Goal: Task Accomplishment & Management: Complete application form

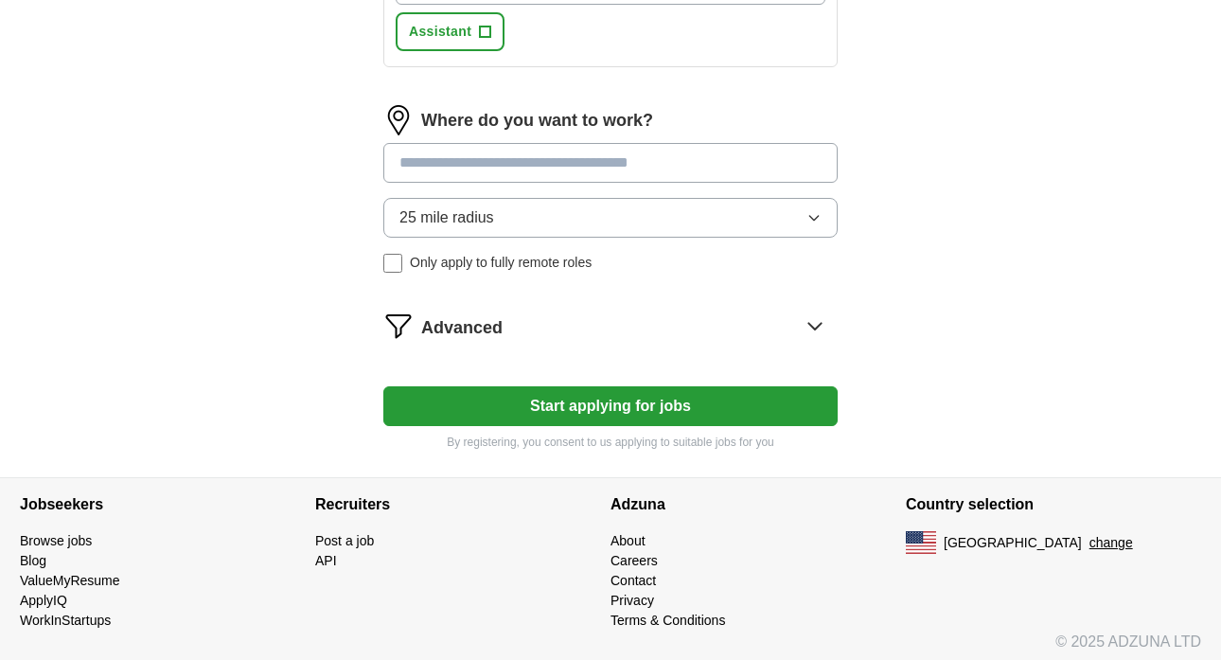
scroll to position [831, 0]
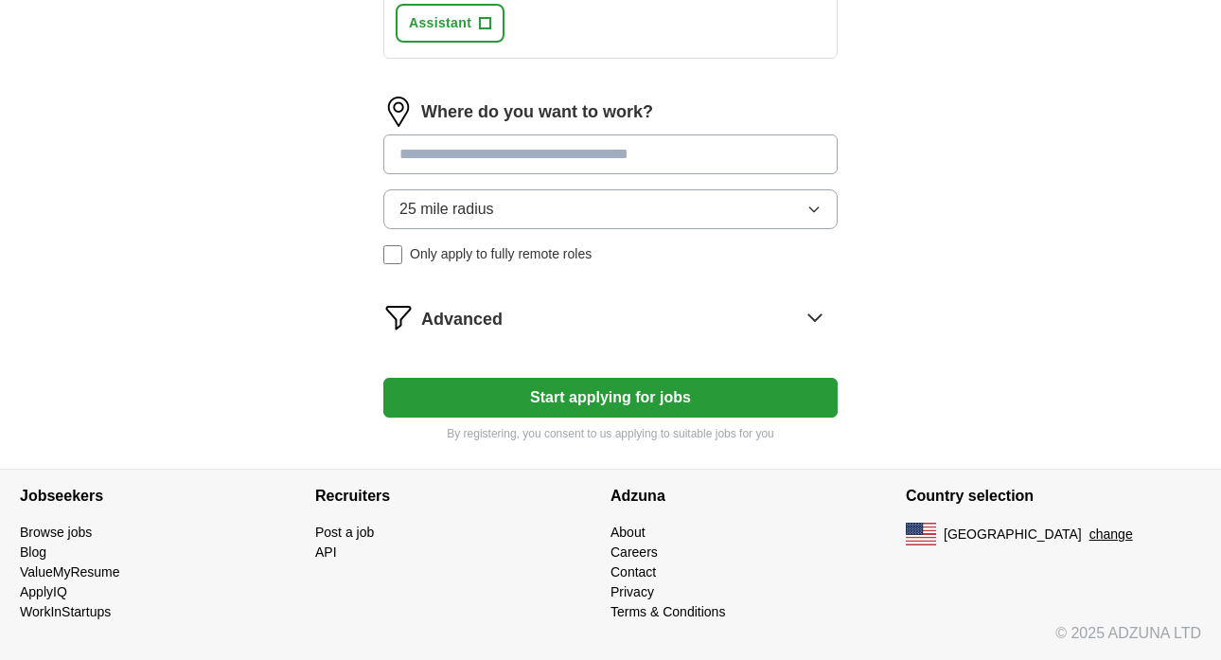
click at [539, 209] on button "25 mile radius" at bounding box center [610, 209] width 454 height 40
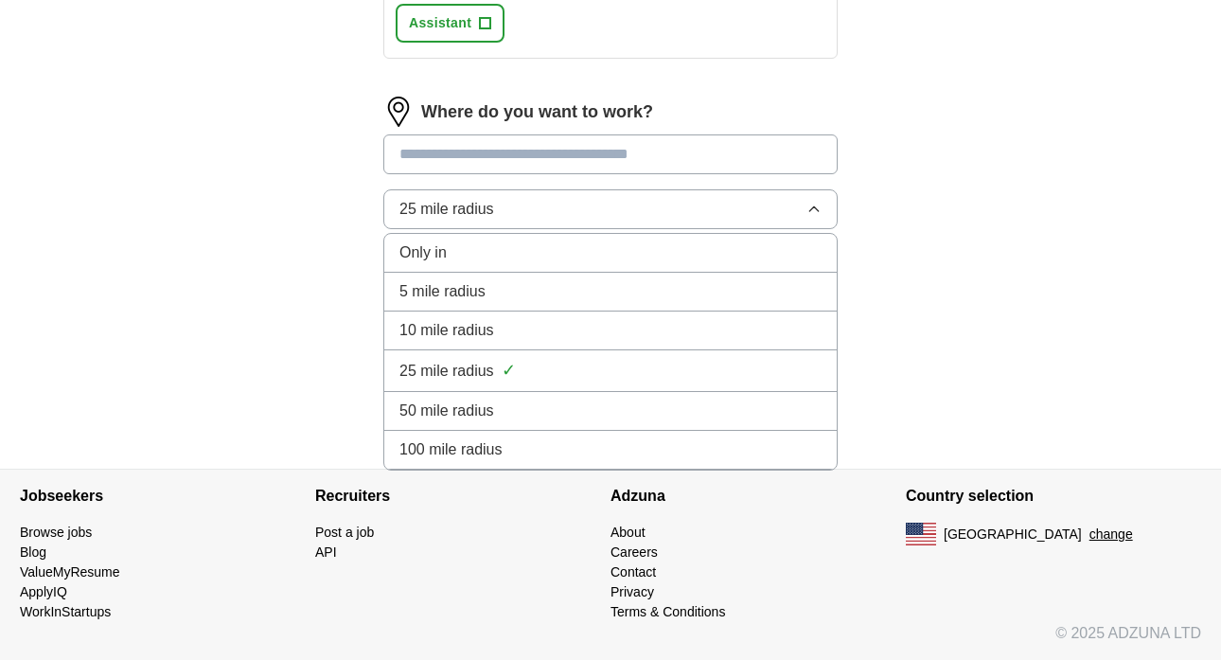
click at [578, 325] on div "10 mile radius" at bounding box center [611, 330] width 422 height 23
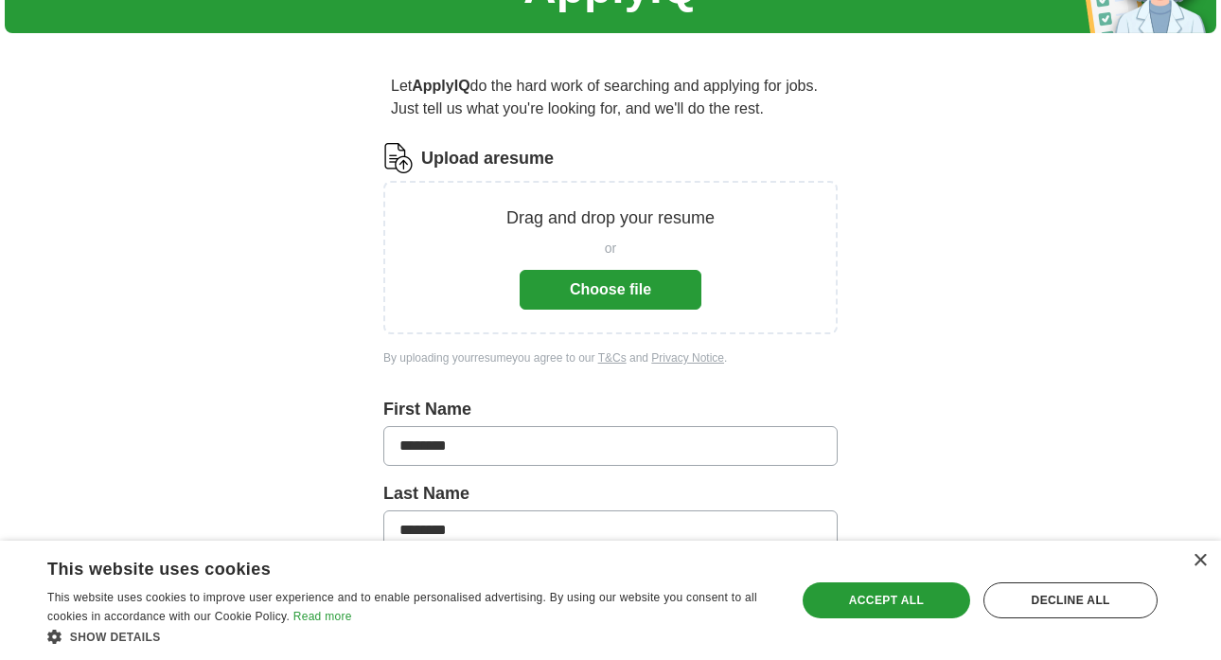
scroll to position [174, 0]
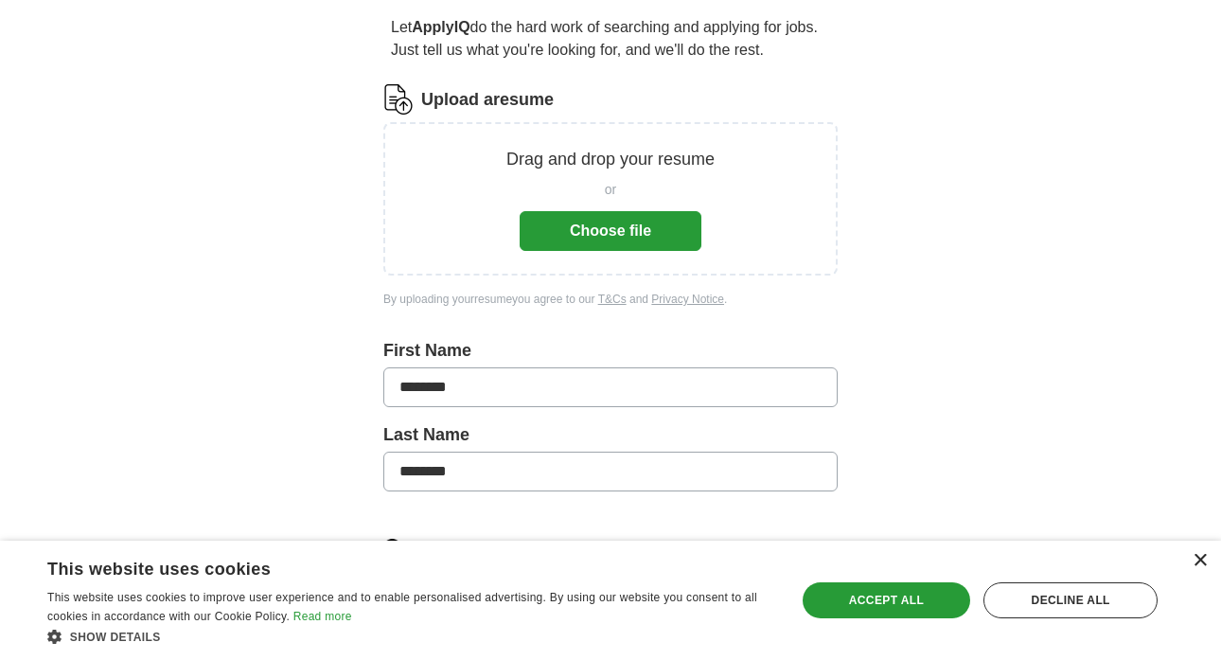
click at [1200, 564] on div "×" at bounding box center [1200, 561] width 14 height 14
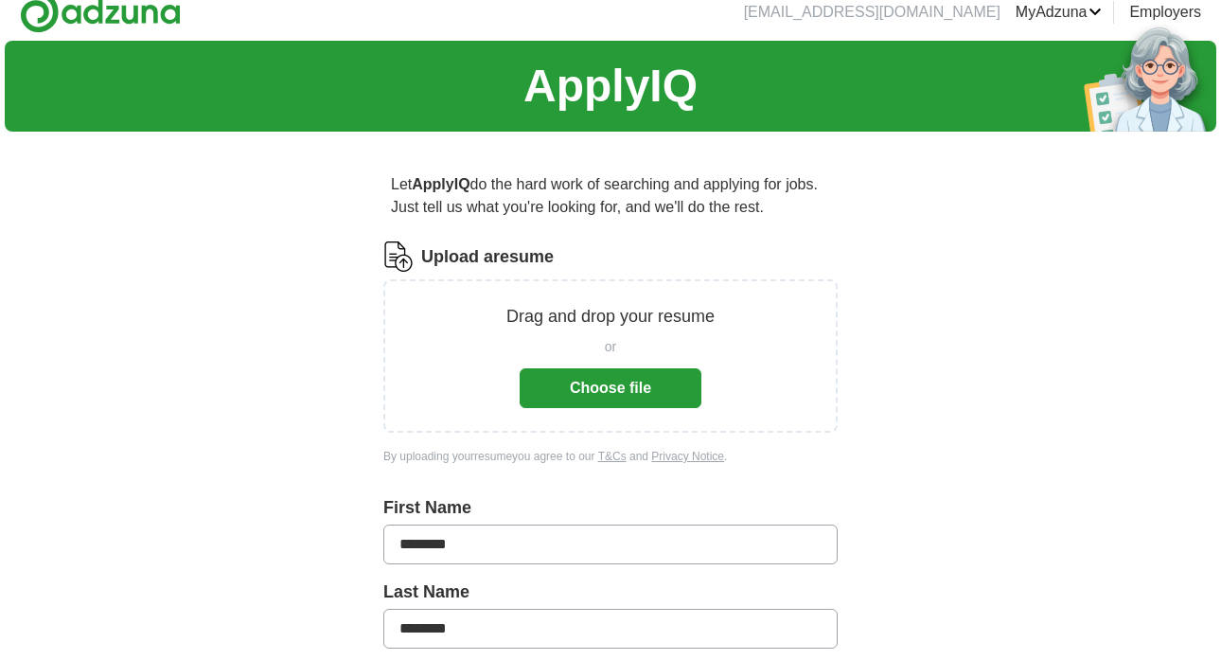
scroll to position [0, 0]
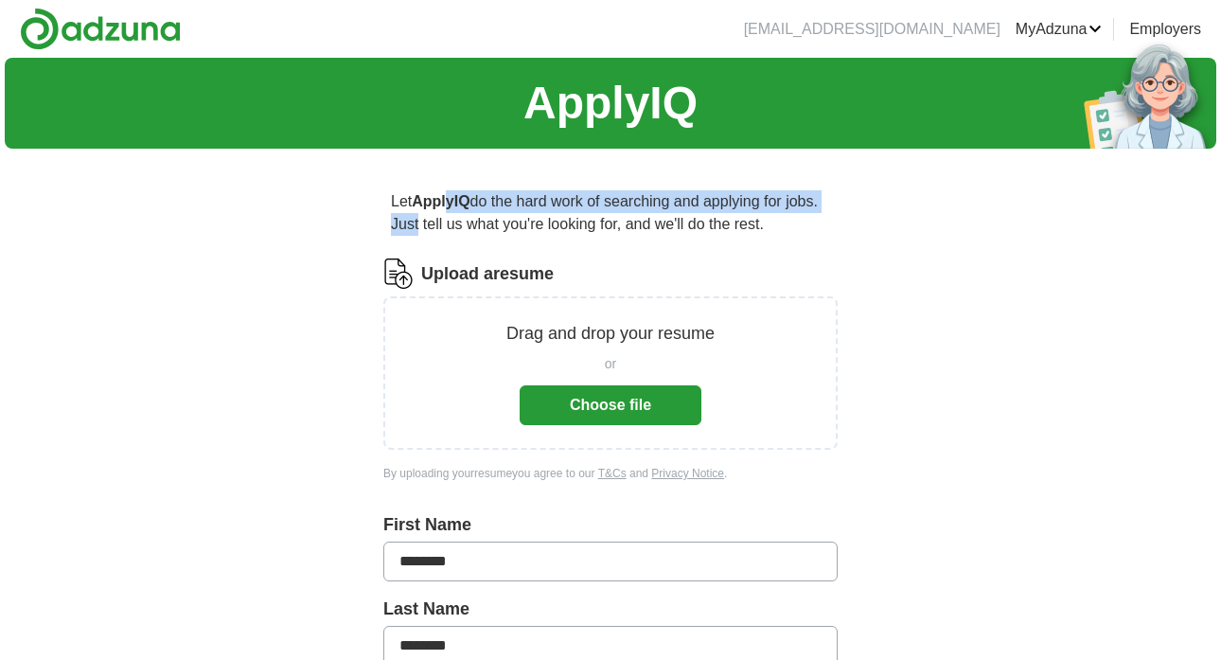
drag, startPoint x: 452, startPoint y: 205, endPoint x: 451, endPoint y: 222, distance: 16.1
click at [451, 222] on p "Let ApplyIQ do the hard work of searching and applying for jobs. Just tell us w…" at bounding box center [610, 213] width 454 height 61
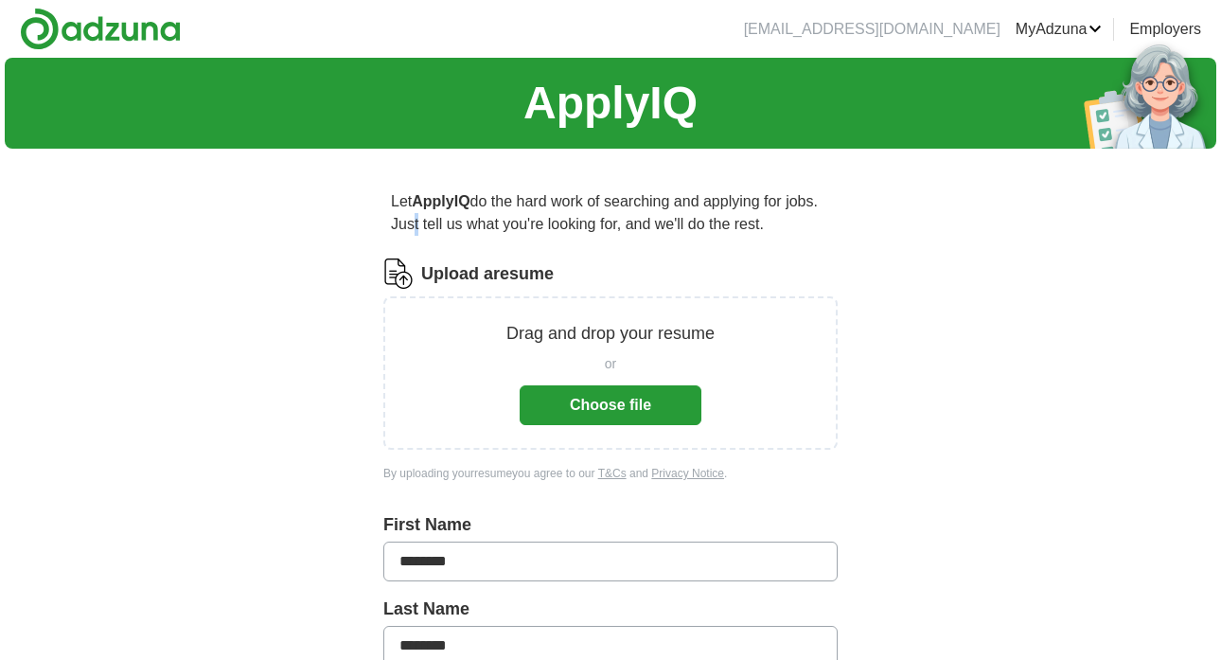
click at [448, 217] on p "Let ApplyIQ do the hard work of searching and applying for jobs. Just tell us w…" at bounding box center [610, 213] width 454 height 61
click at [509, 205] on p "Let ApplyIQ do the hard work of searching and applying for jobs. Just tell us w…" at bounding box center [610, 213] width 454 height 61
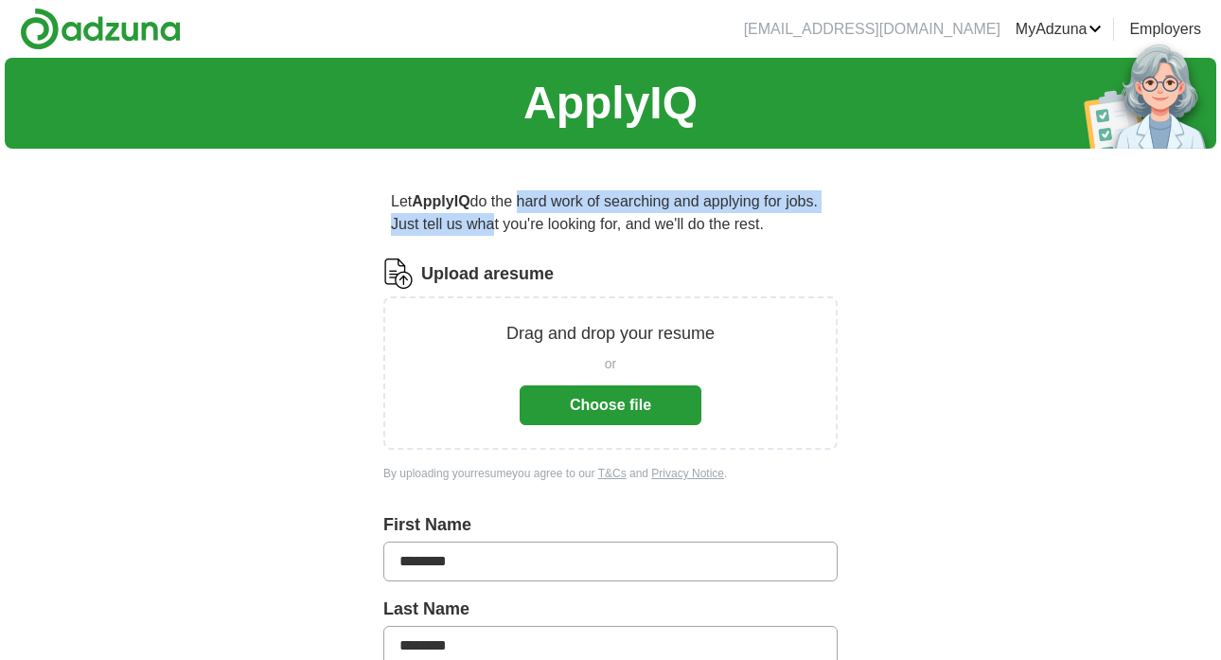
drag, startPoint x: 520, startPoint y: 205, endPoint x: 528, endPoint y: 217, distance: 14.2
click at [528, 217] on p "Let ApplyIQ do the hard work of searching and applying for jobs. Just tell us w…" at bounding box center [610, 213] width 454 height 61
click at [578, 411] on button "Choose file" at bounding box center [611, 405] width 182 height 40
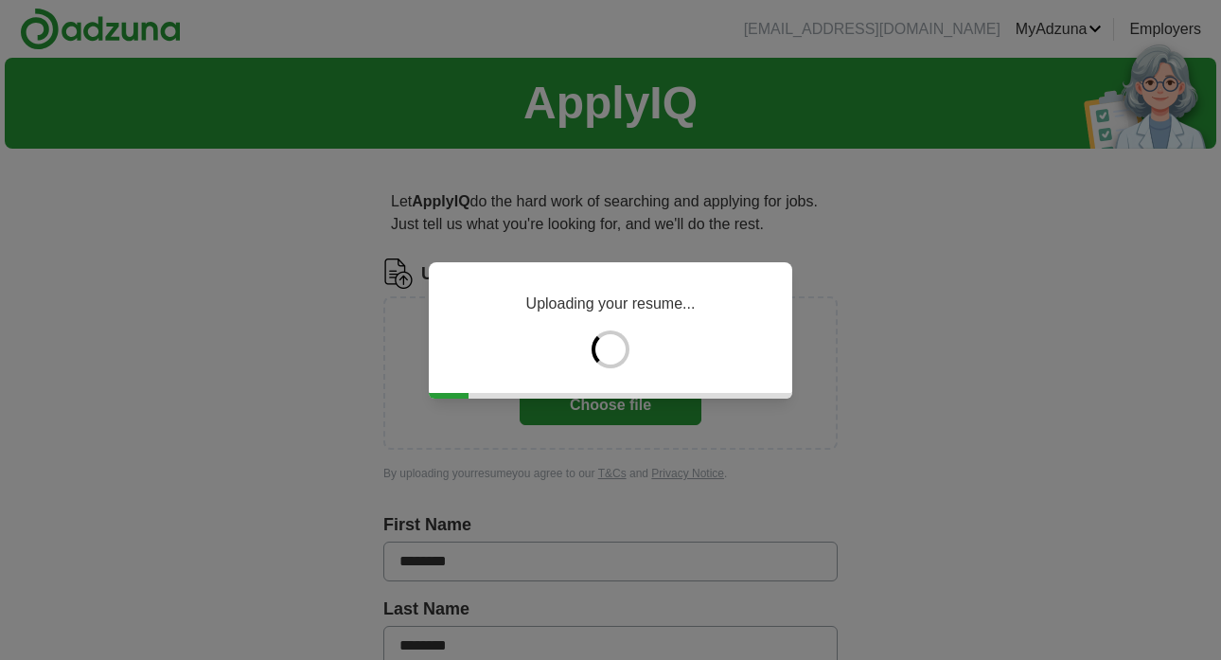
click at [616, 400] on div "Uploading your resume..." at bounding box center [610, 330] width 1221 height 660
click at [672, 362] on div "Uploading your resume..." at bounding box center [611, 330] width 364 height 136
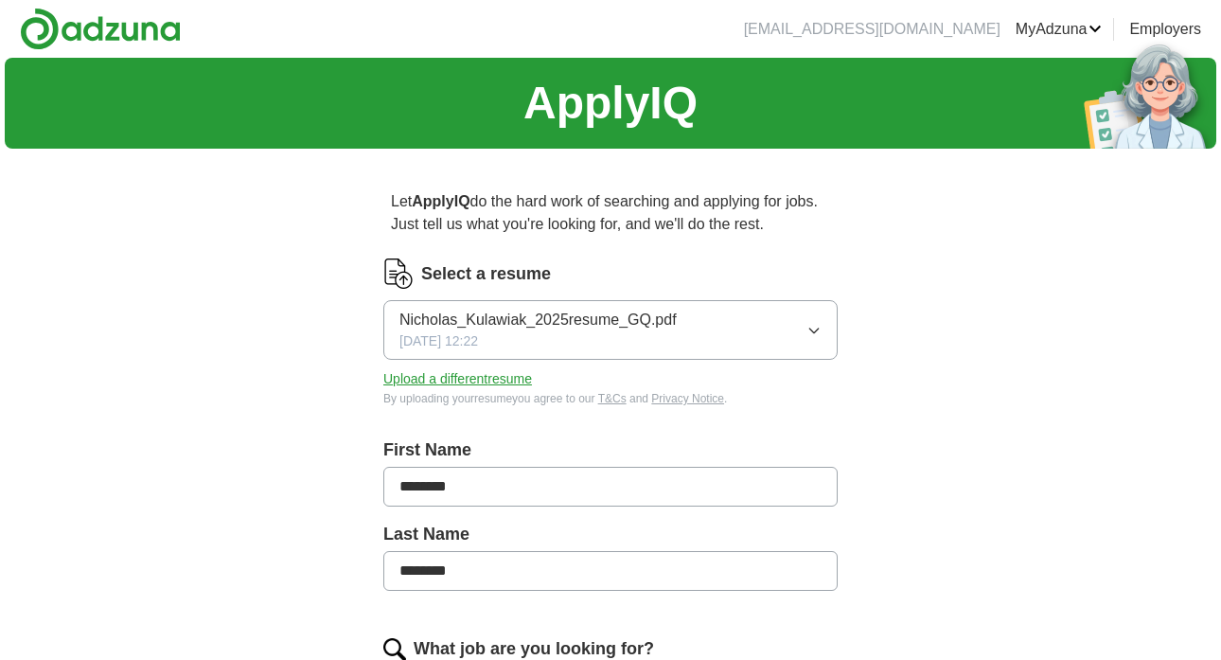
click at [492, 377] on button "Upload a different resume" at bounding box center [457, 379] width 149 height 20
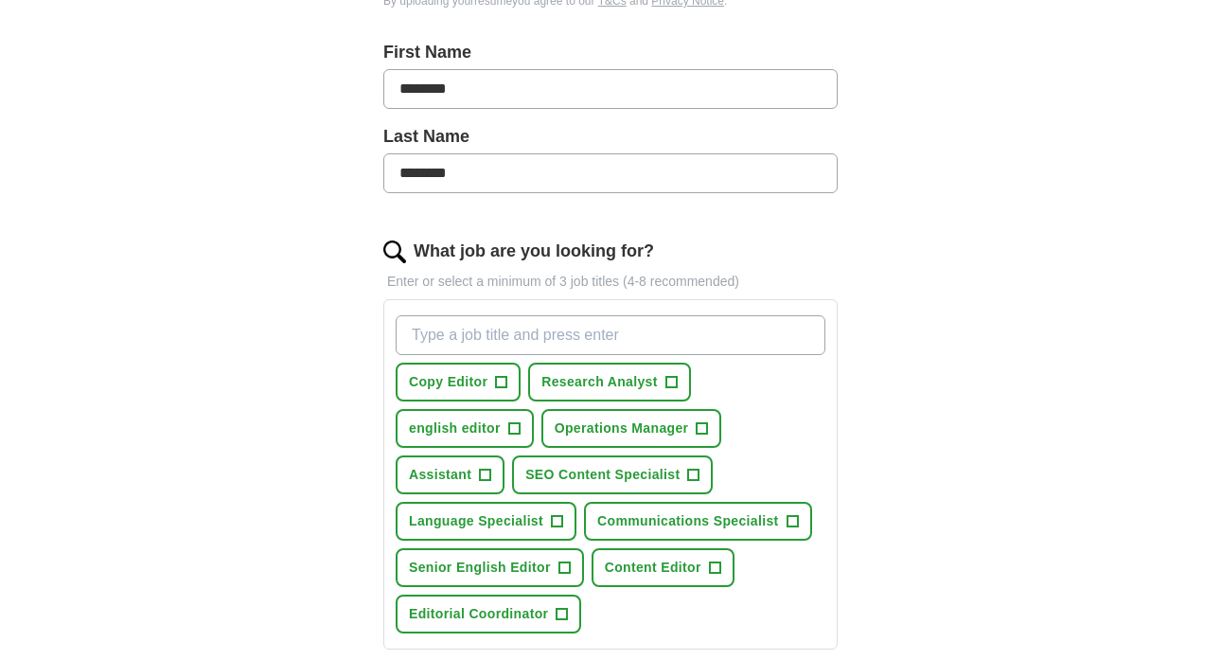
scroll to position [437, 0]
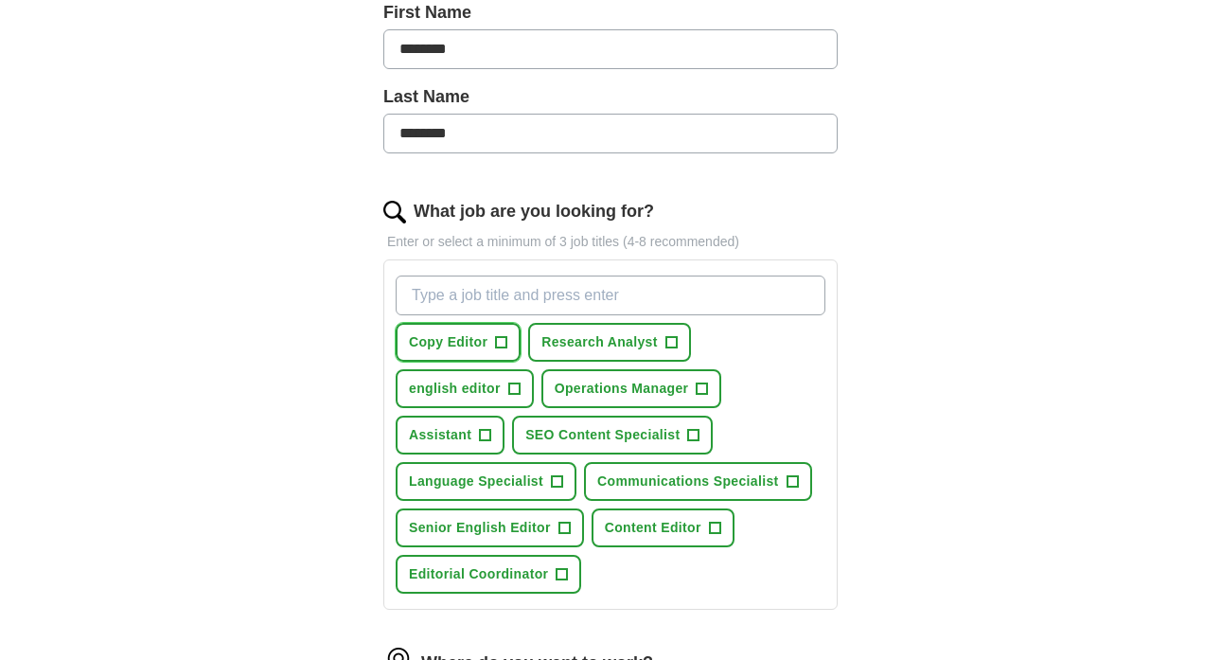
click at [501, 342] on span "+" at bounding box center [501, 342] width 11 height 15
click at [670, 343] on span "+" at bounding box center [671, 342] width 11 height 15
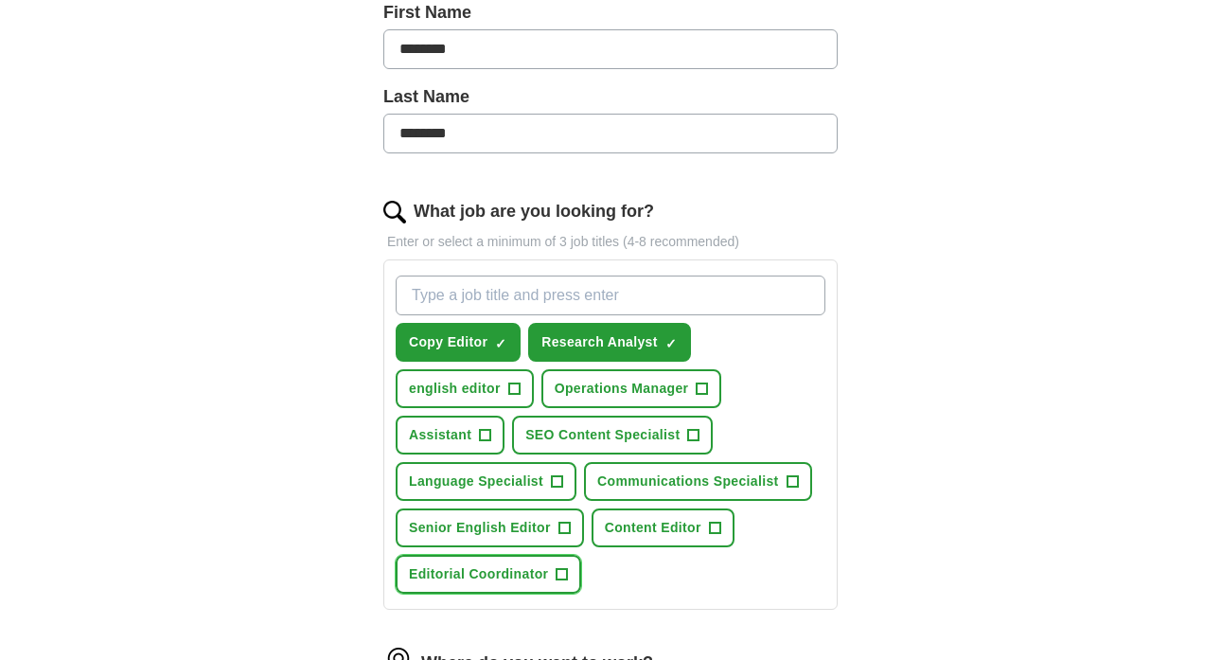
click at [559, 569] on span "+" at bounding box center [562, 574] width 11 height 15
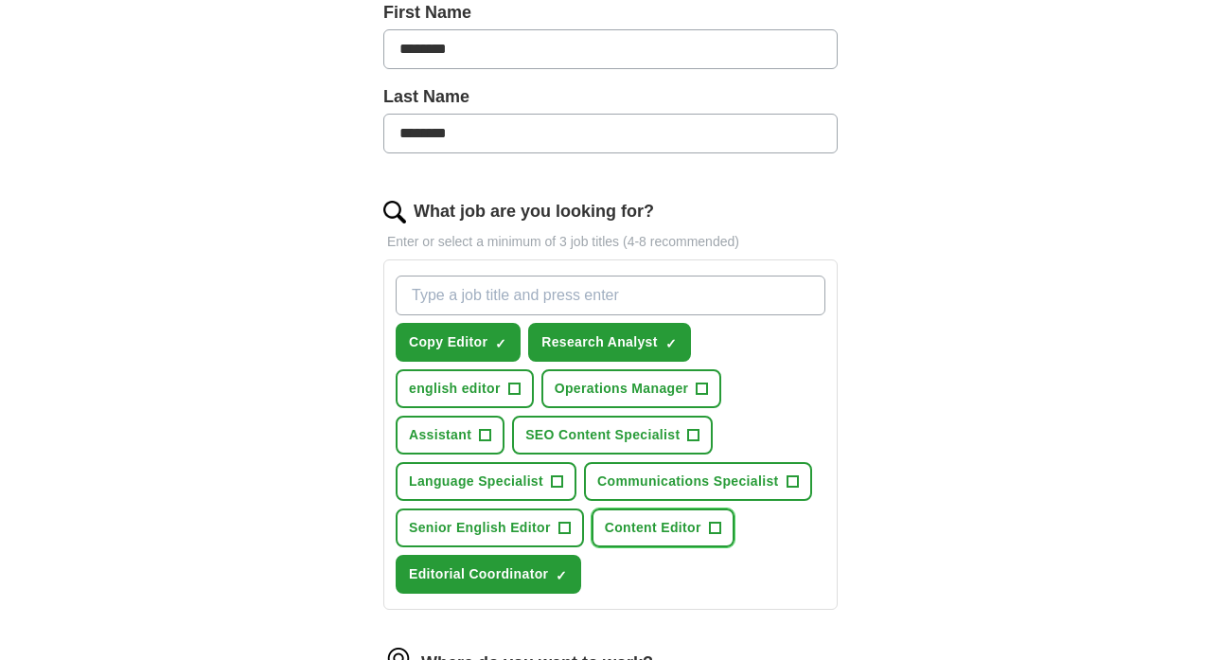
click at [711, 525] on span "+" at bounding box center [714, 528] width 11 height 15
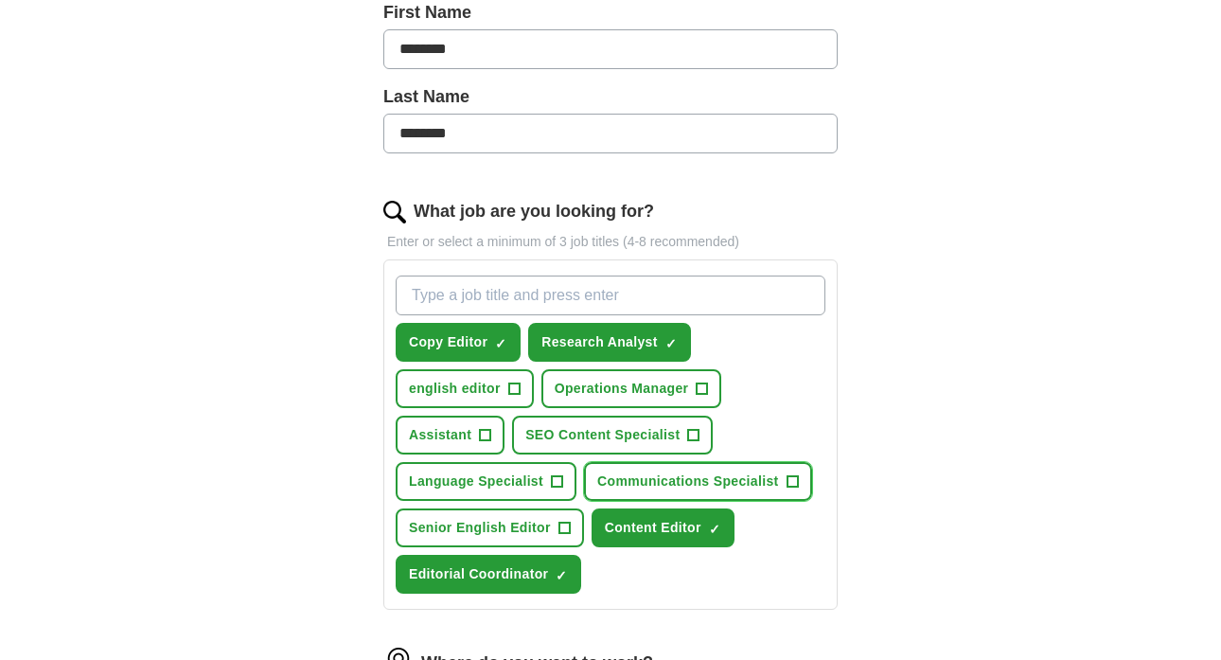
click at [791, 478] on span "+" at bounding box center [792, 481] width 11 height 15
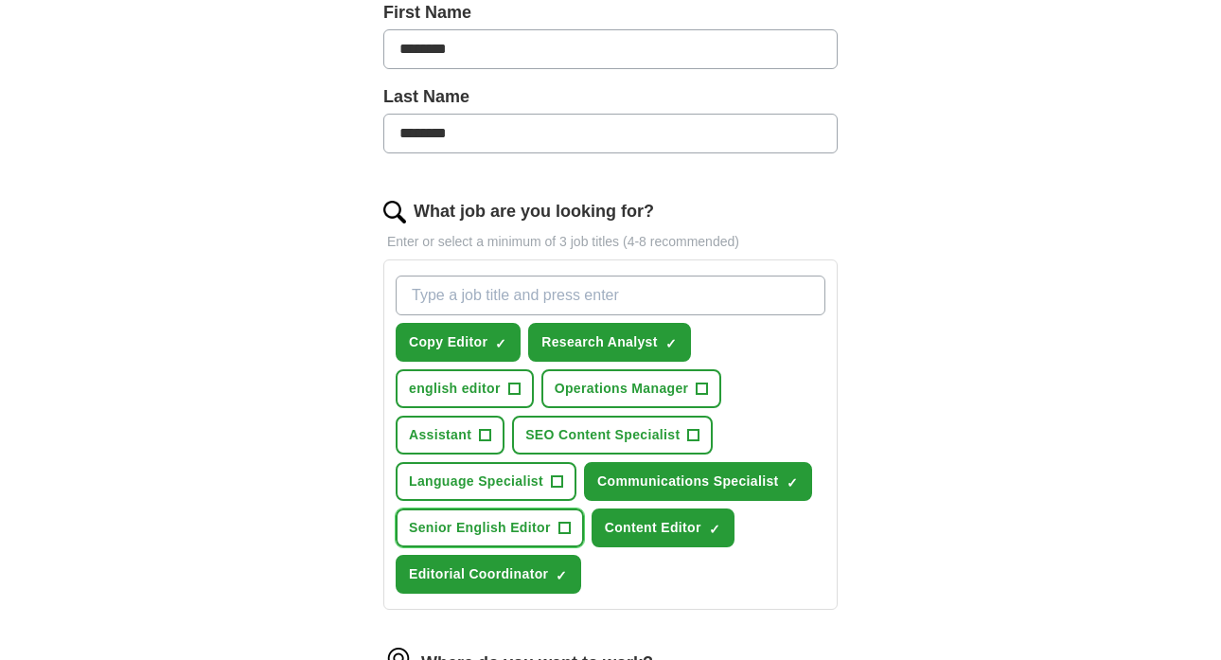
click at [559, 530] on span "+" at bounding box center [564, 528] width 11 height 15
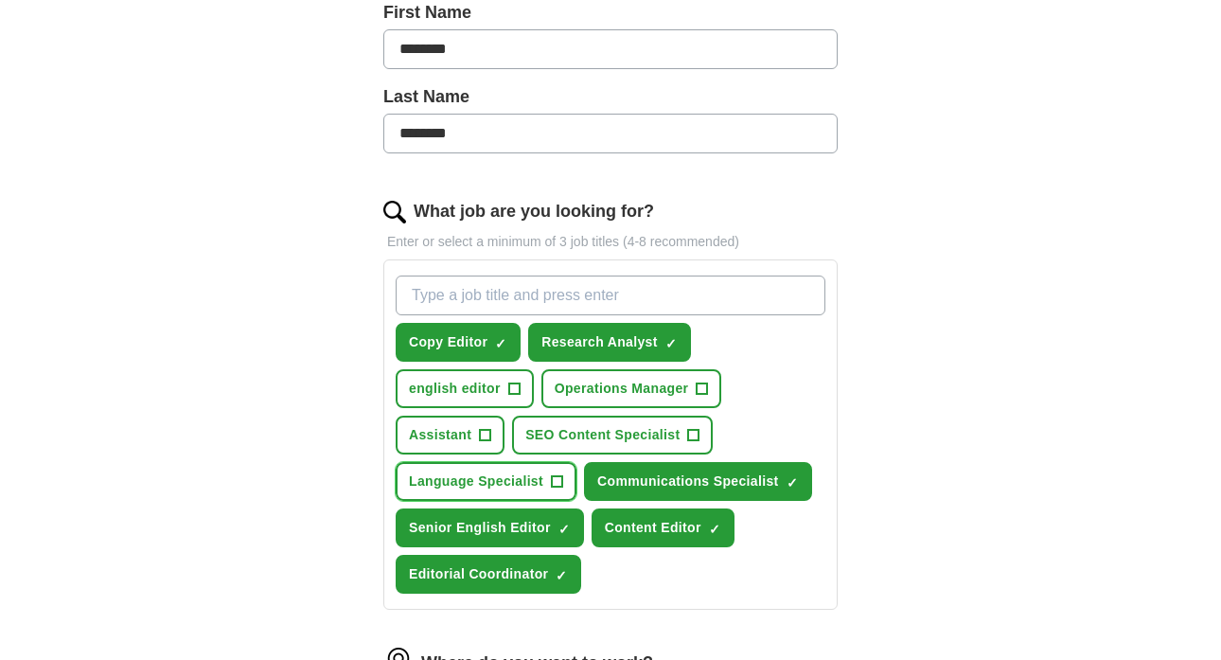
click at [554, 479] on span "+" at bounding box center [557, 481] width 11 height 15
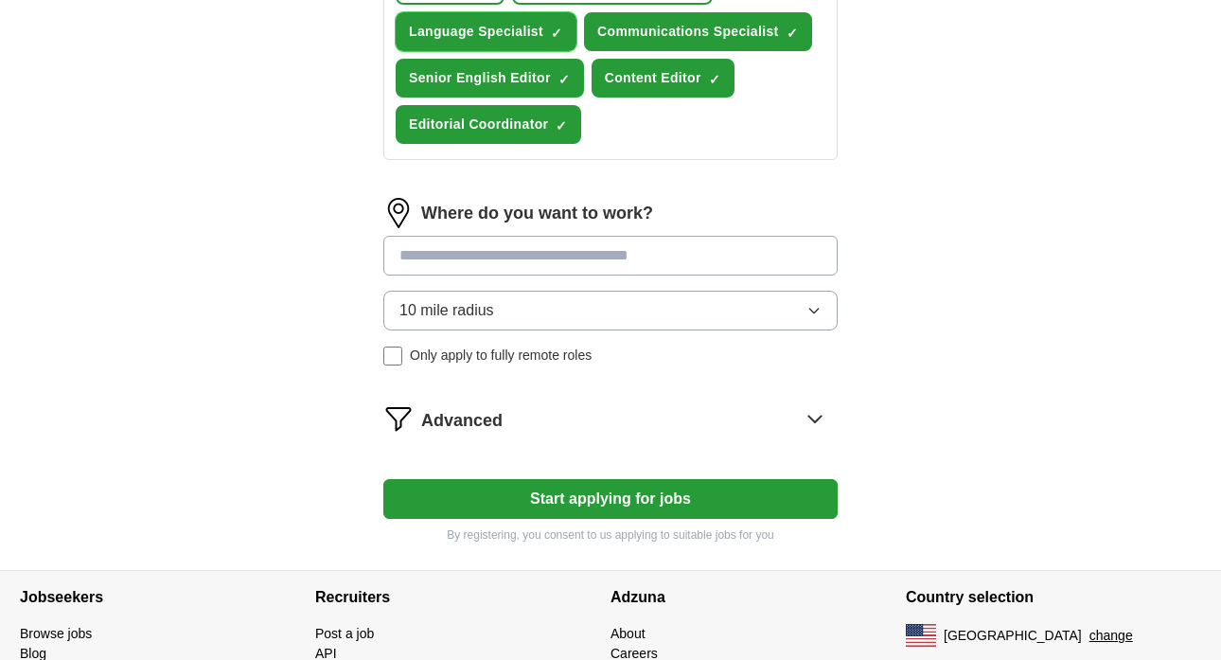
scroll to position [988, 0]
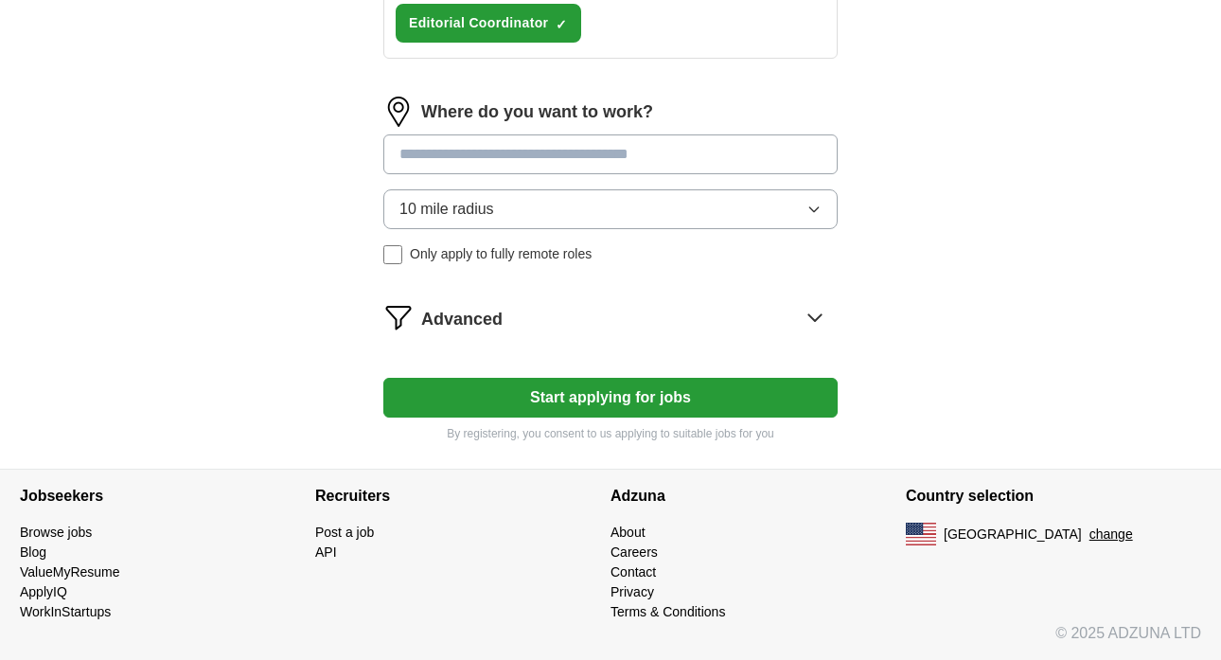
click at [495, 150] on input at bounding box center [610, 154] width 454 height 40
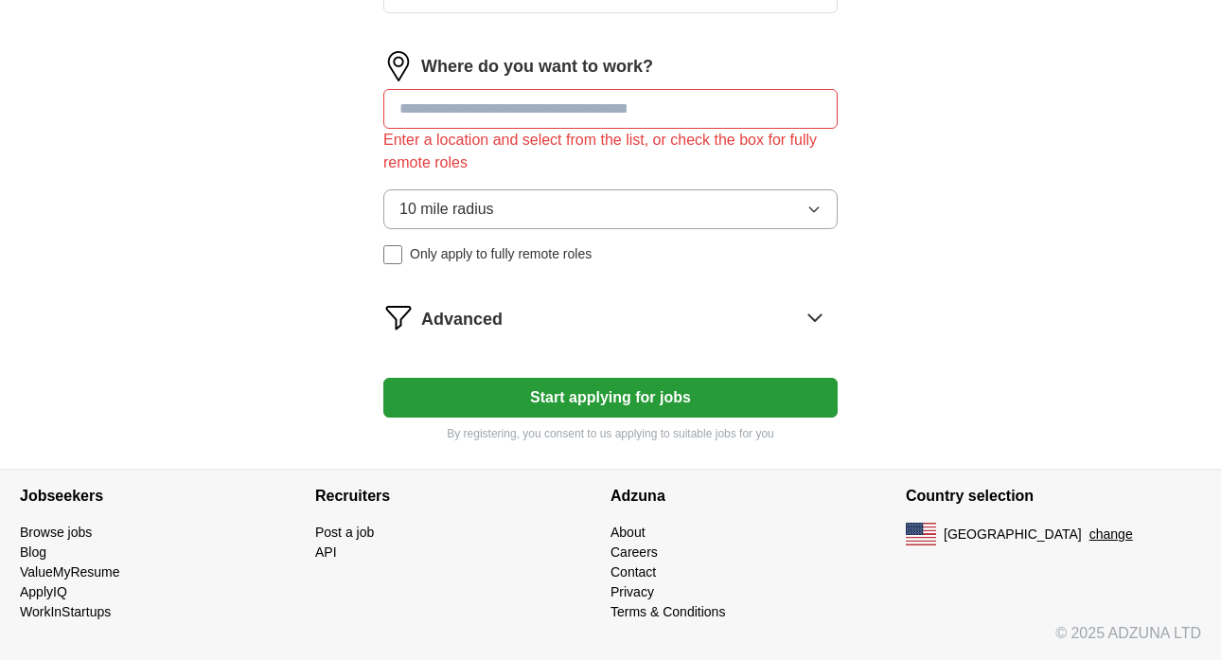
scroll to position [0, 0]
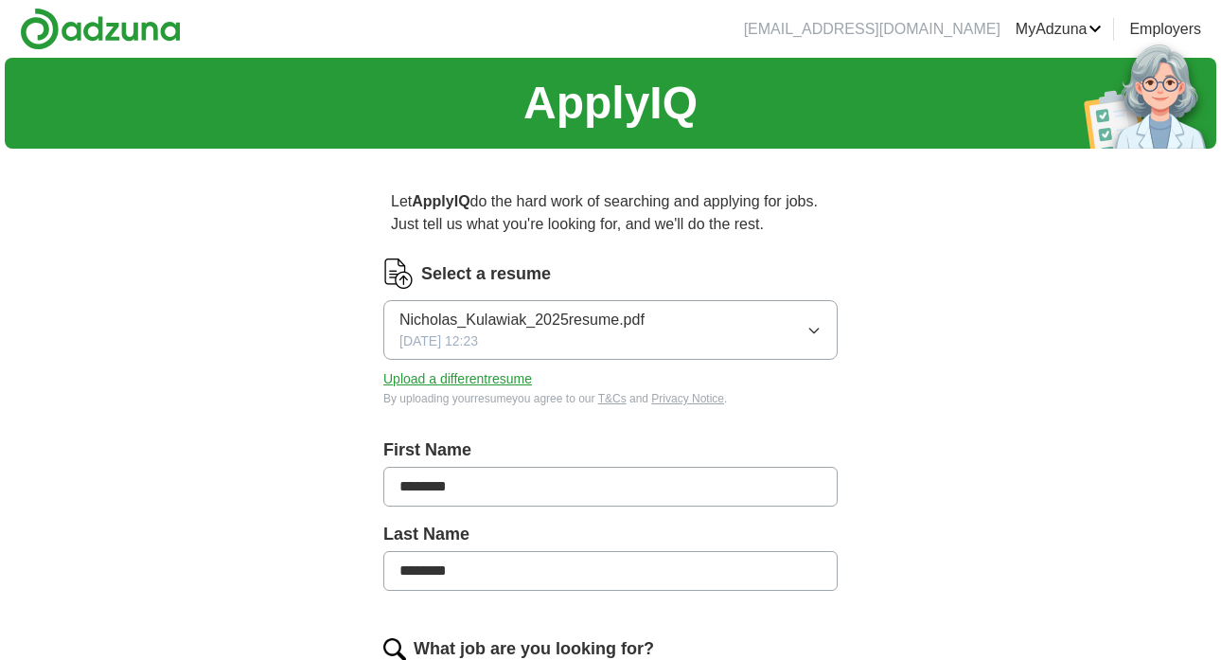
click at [926, 30] on li "[EMAIL_ADDRESS][DOMAIN_NAME]" at bounding box center [872, 29] width 257 height 23
click at [1044, 29] on link "MyAdzuna" at bounding box center [1059, 29] width 87 height 23
click at [0, 0] on link "Logout" at bounding box center [0, 0] width 0 height 0
